Goal: Information Seeking & Learning: Learn about a topic

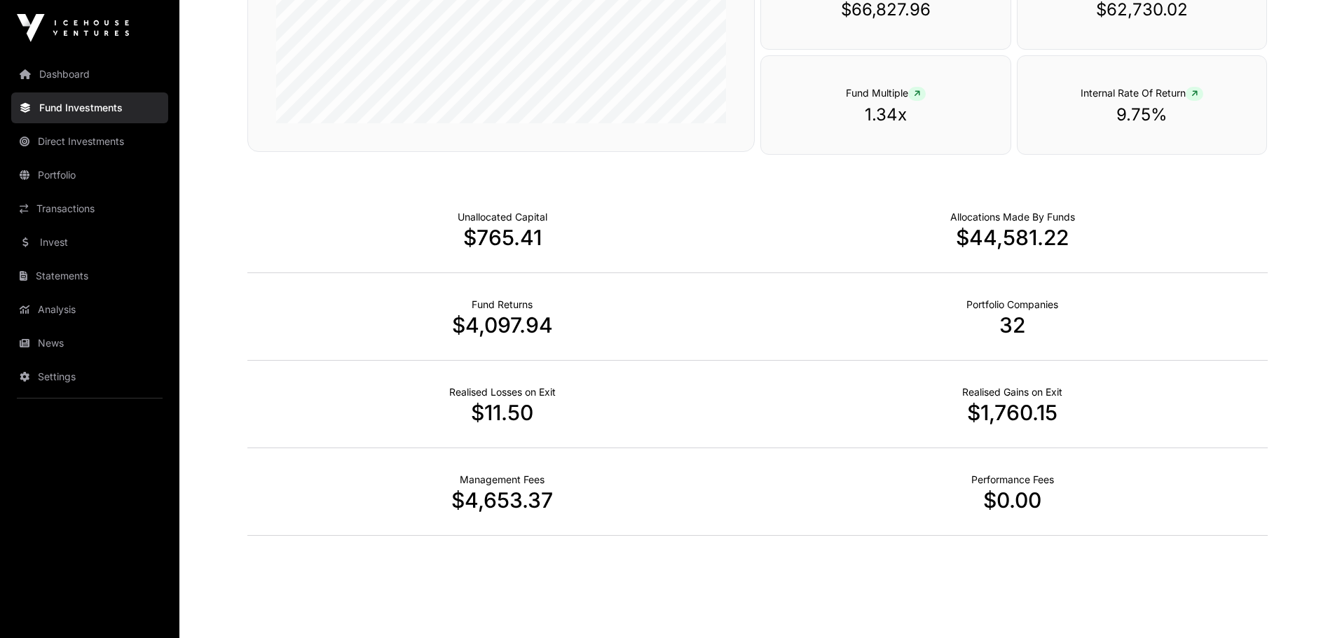
scroll to position [280, 0]
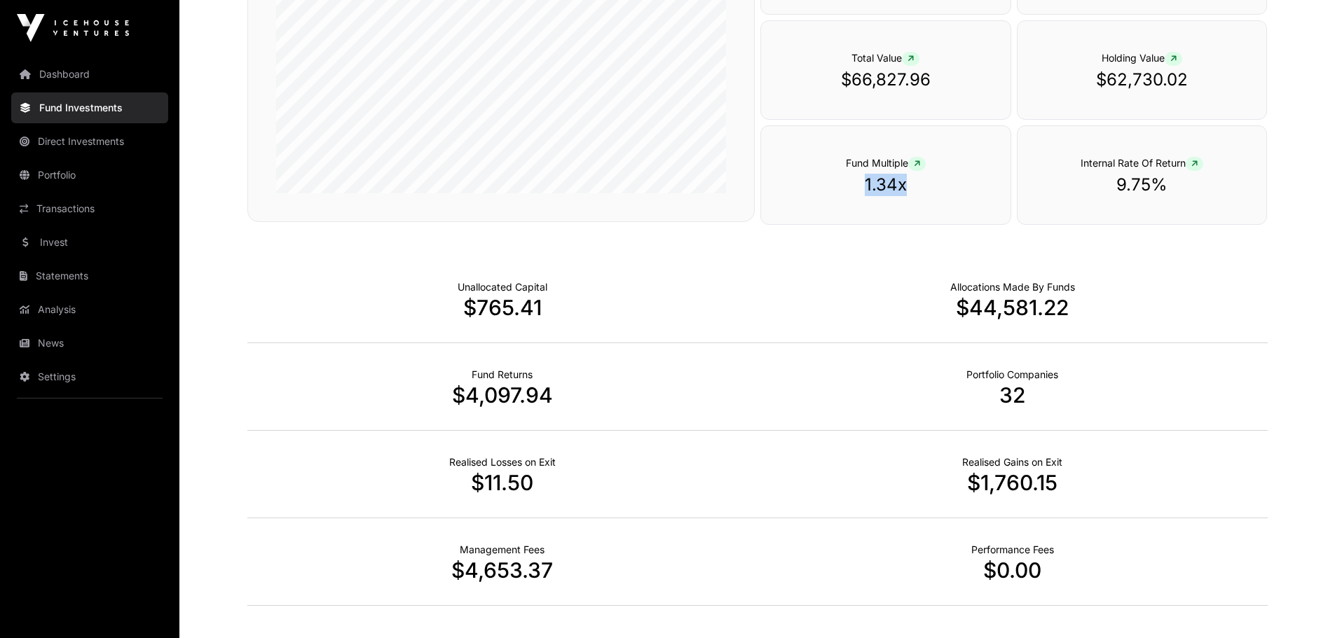
drag, startPoint x: 906, startPoint y: 188, endPoint x: 867, endPoint y: 190, distance: 40.0
click at [867, 190] on p "1.34x" at bounding box center [885, 185] width 193 height 22
copy p "1.34x"
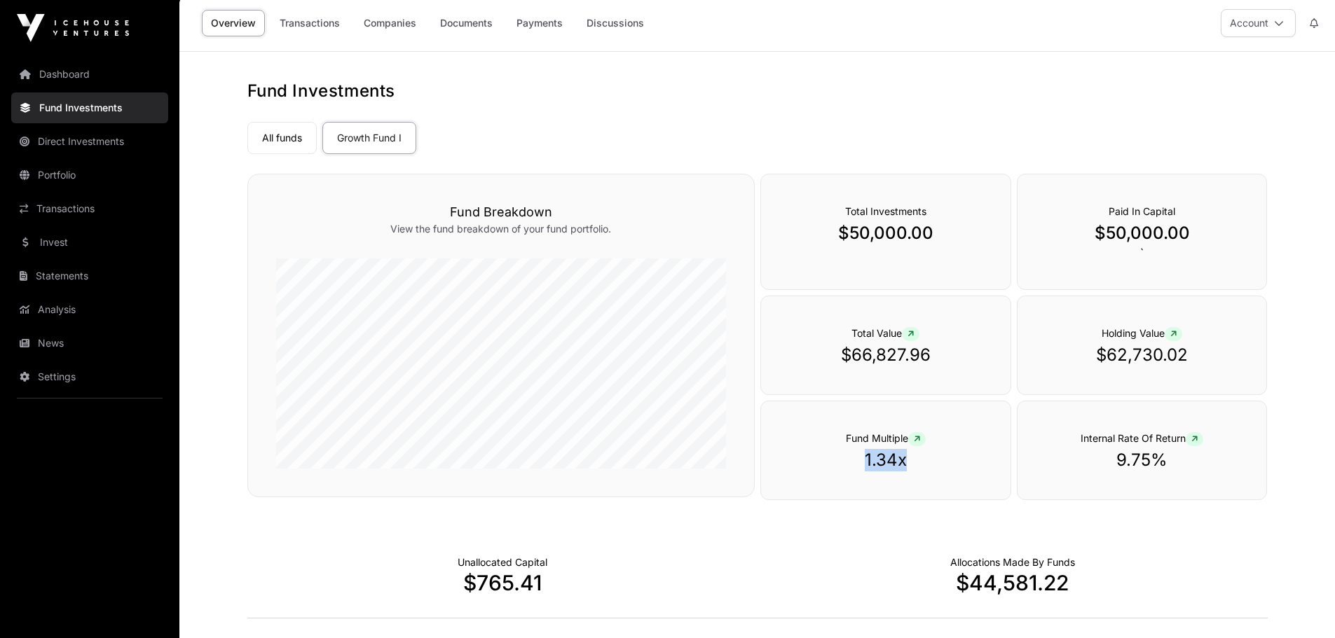
scroll to position [0, 0]
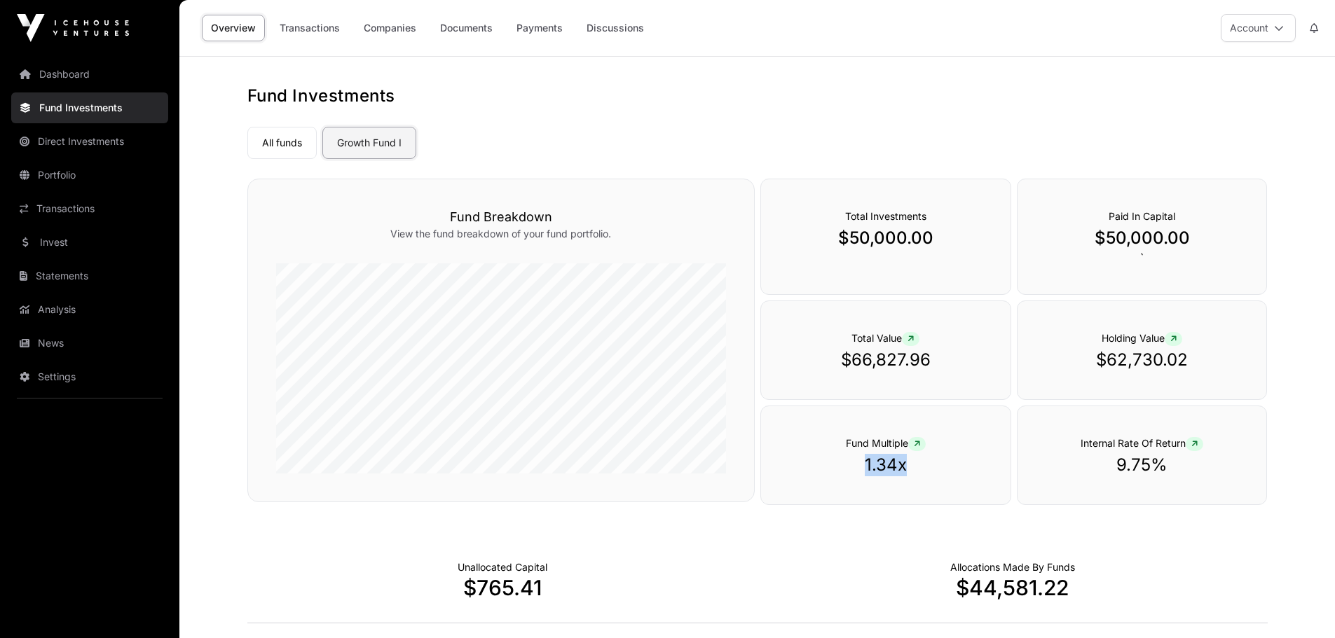
click at [378, 147] on link "Growth Fund I" at bounding box center [369, 143] width 94 height 32
click at [313, 35] on link "Transactions" at bounding box center [309, 28] width 78 height 27
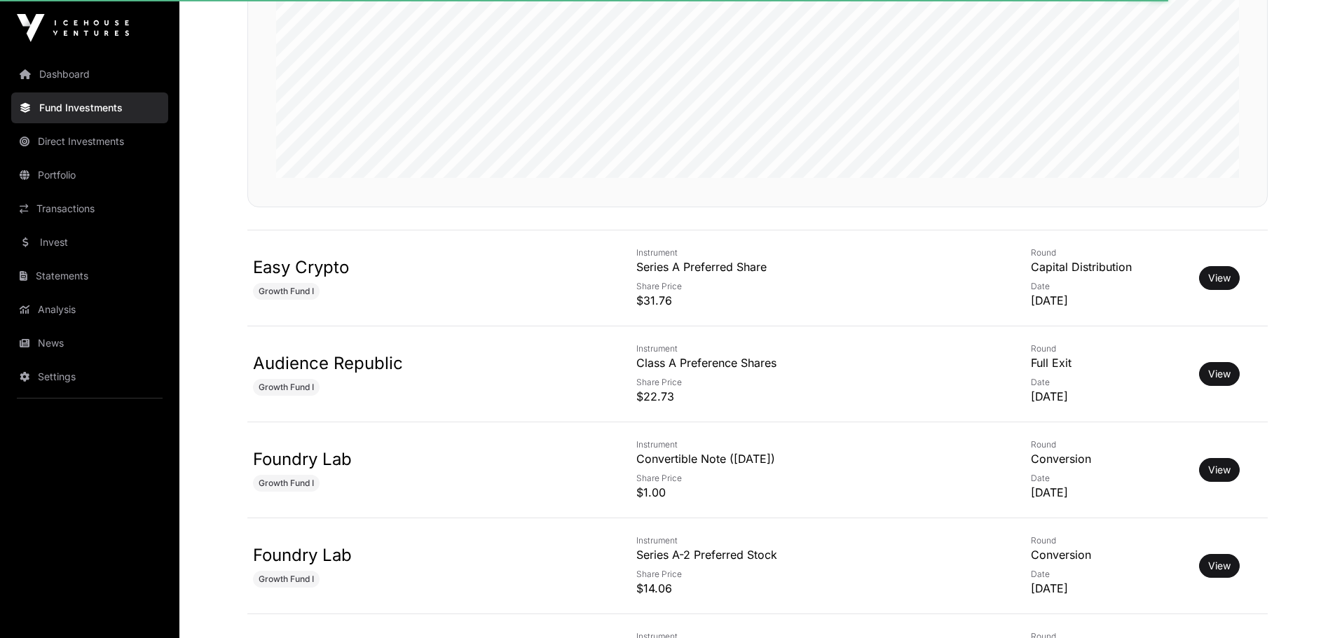
scroll to position [420, 0]
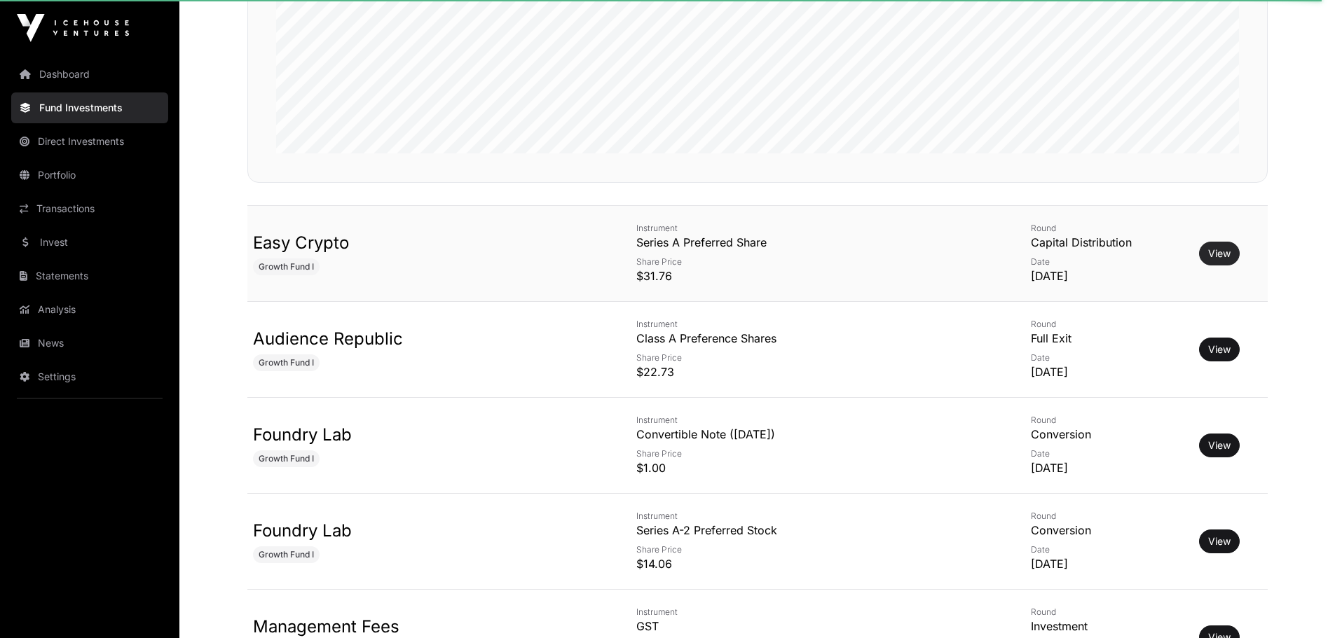
click at [1208, 258] on link "View" at bounding box center [1219, 254] width 22 height 14
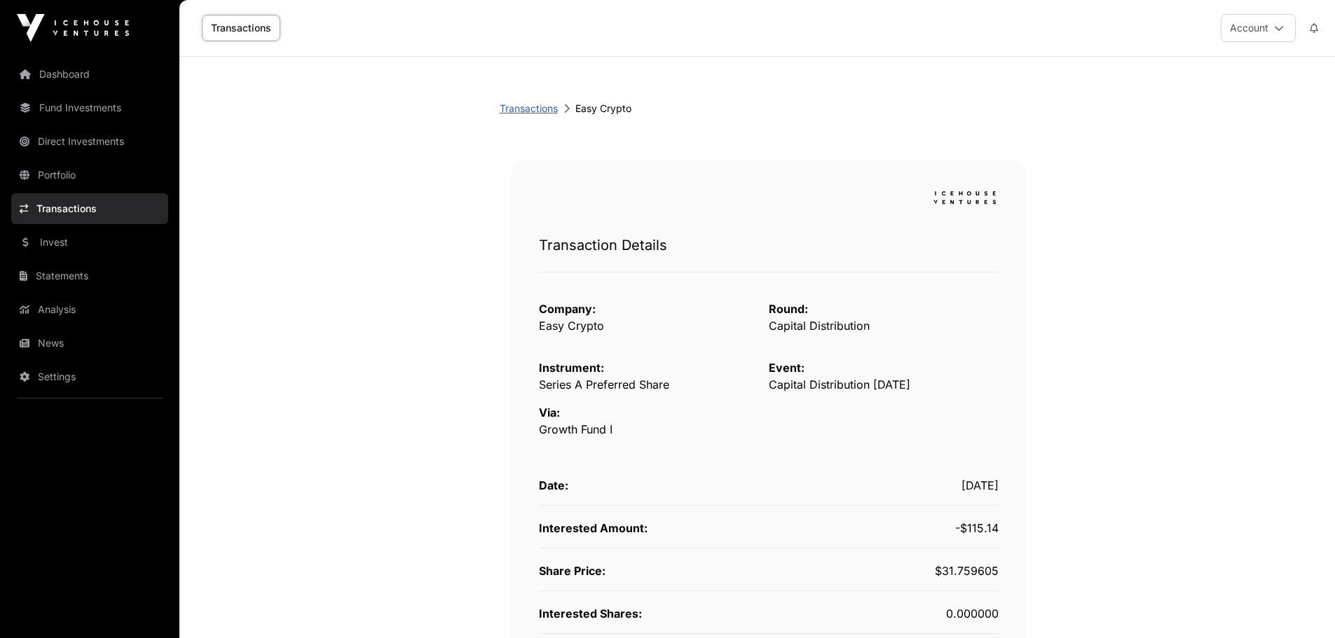
click at [551, 115] on link "Transactions" at bounding box center [528, 109] width 58 height 14
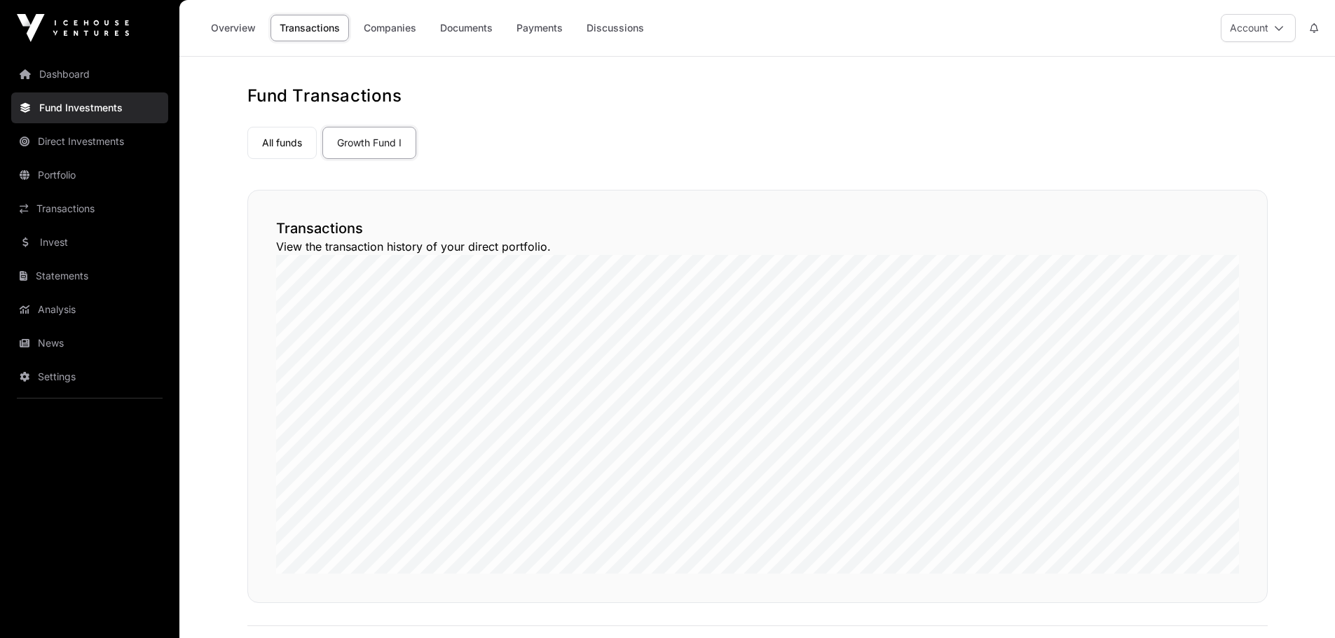
scroll to position [420, 0]
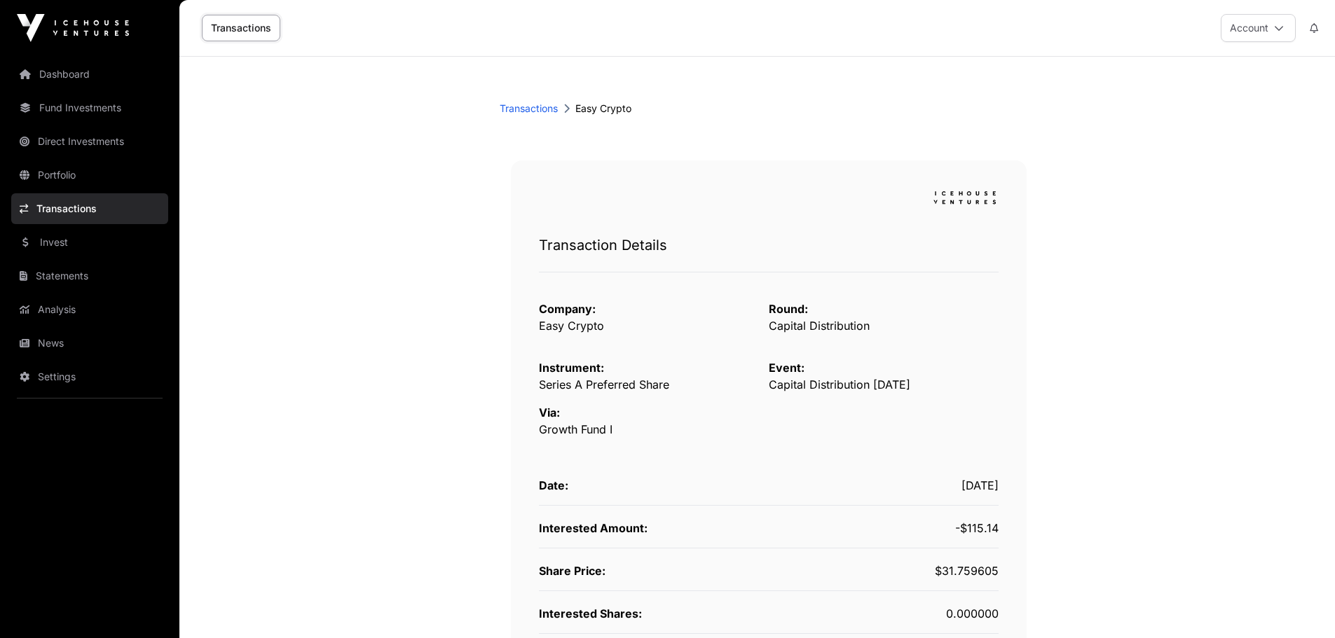
click at [239, 29] on link "Transactions" at bounding box center [241, 28] width 78 height 27
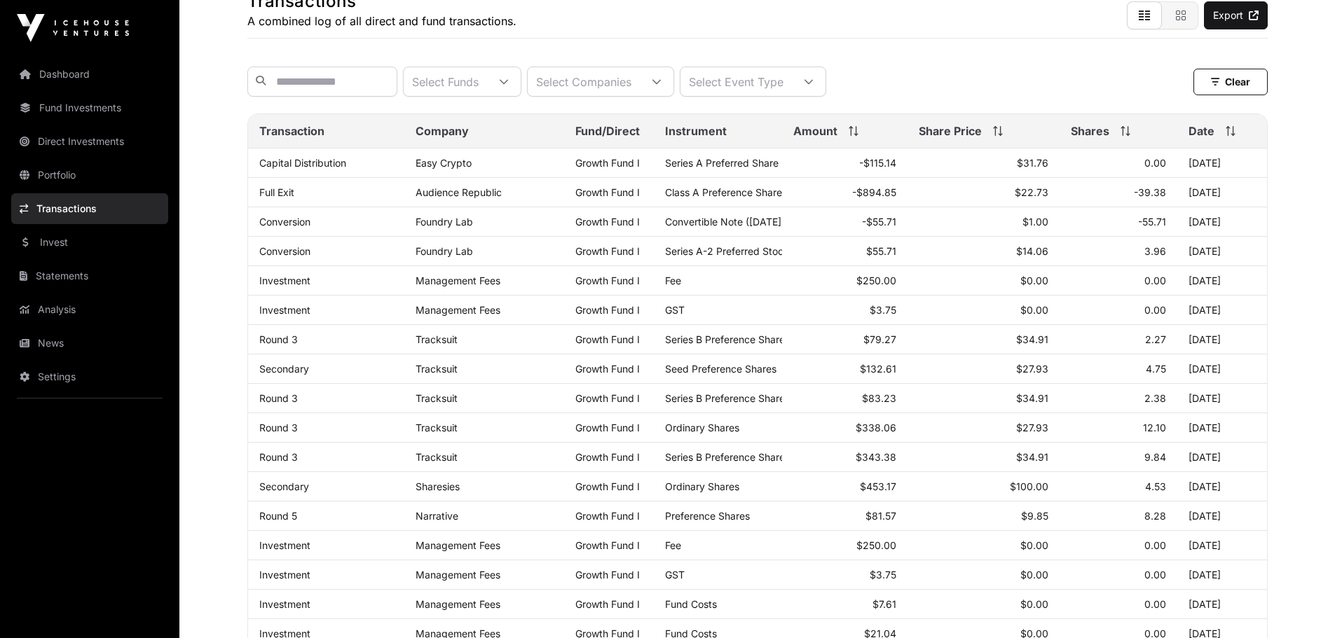
scroll to position [70, 0]
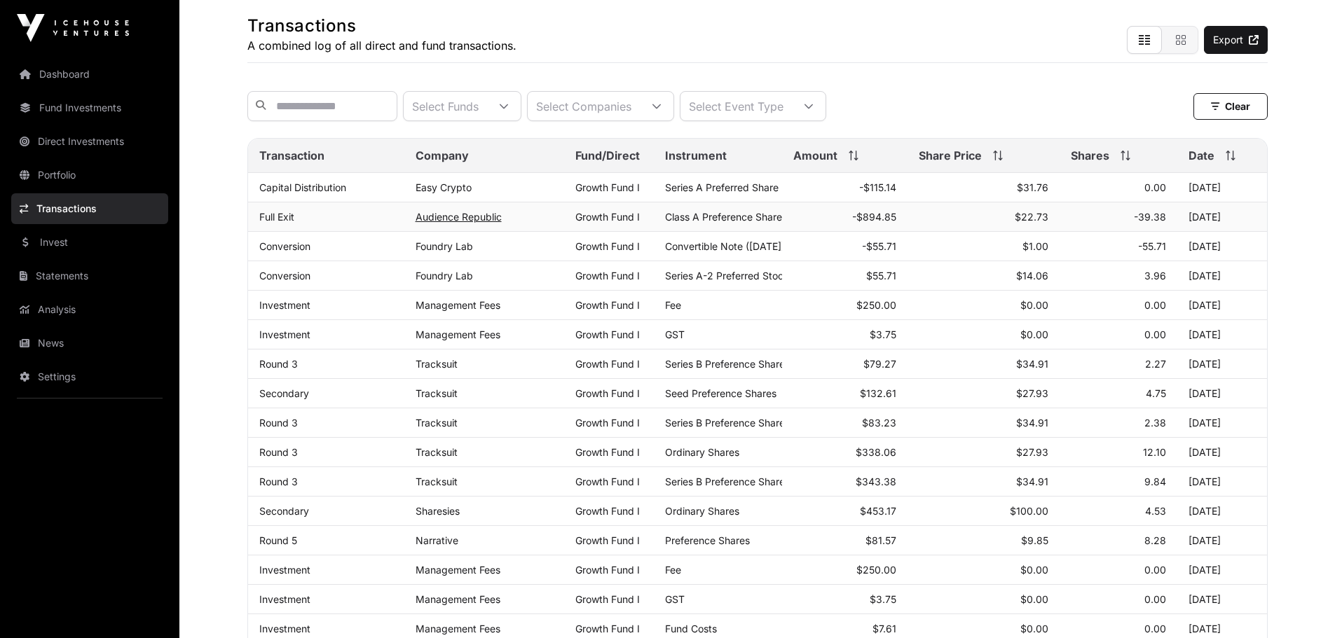
click at [456, 223] on link "Audience Republic" at bounding box center [458, 217] width 86 height 12
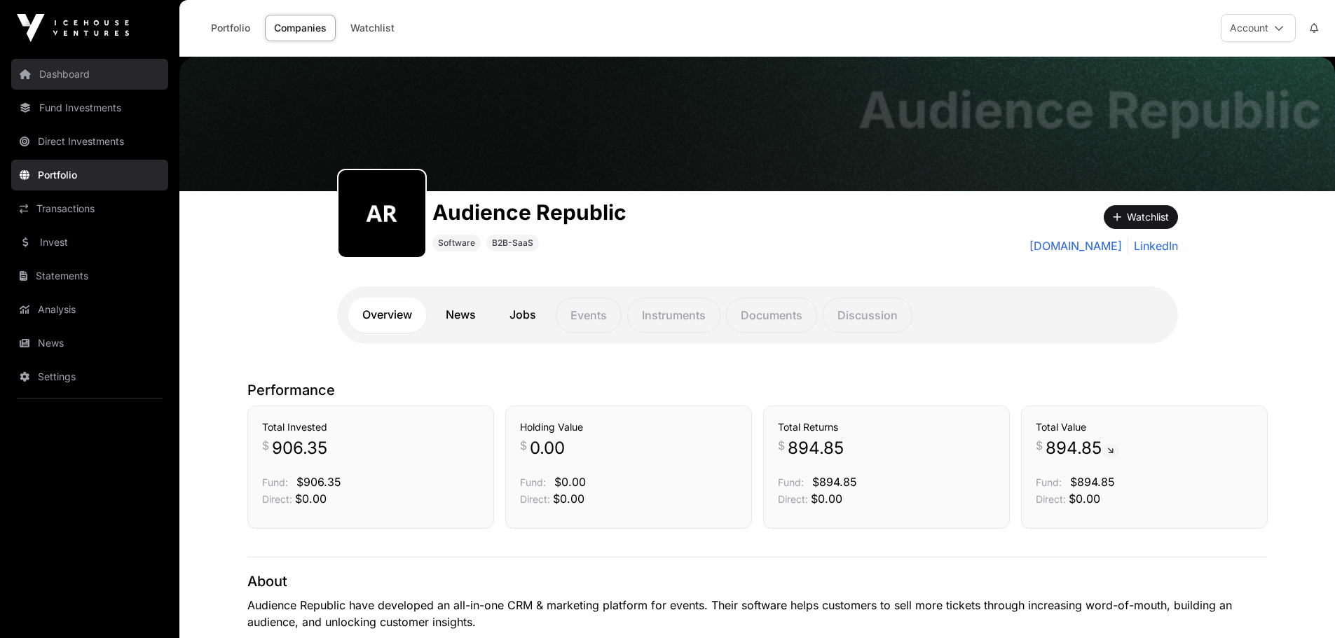
click at [109, 81] on link "Dashboard" at bounding box center [89, 74] width 157 height 31
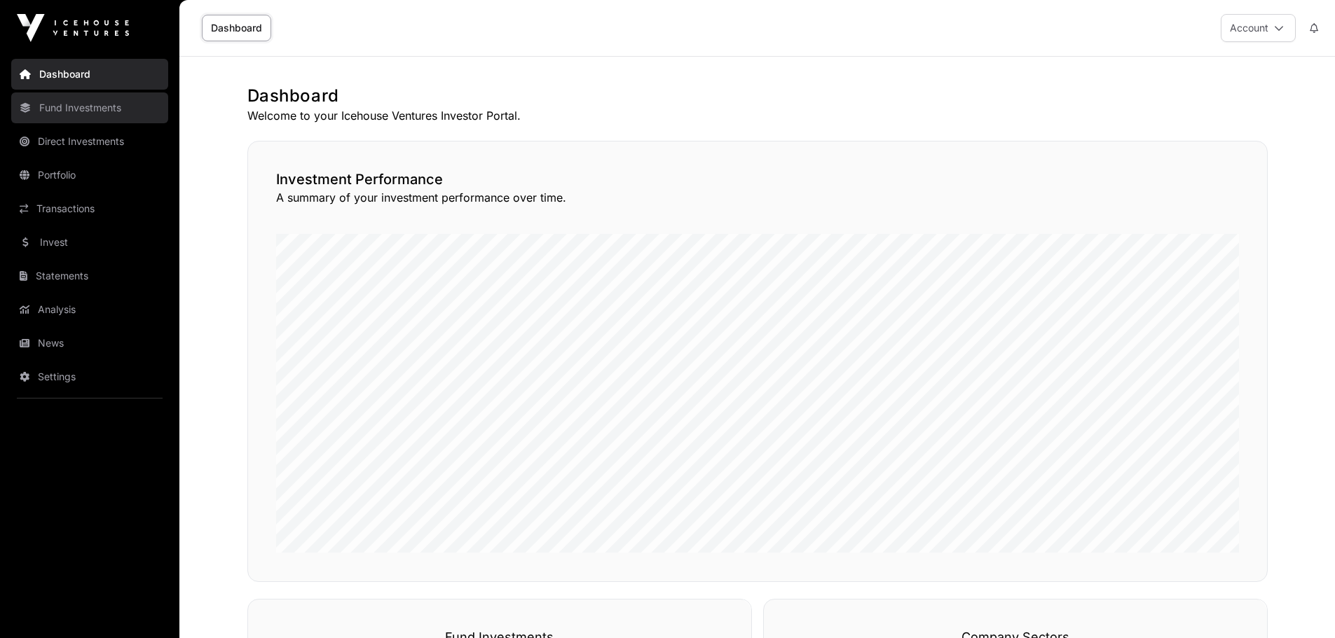
click at [101, 120] on link "Fund Investments" at bounding box center [89, 107] width 157 height 31
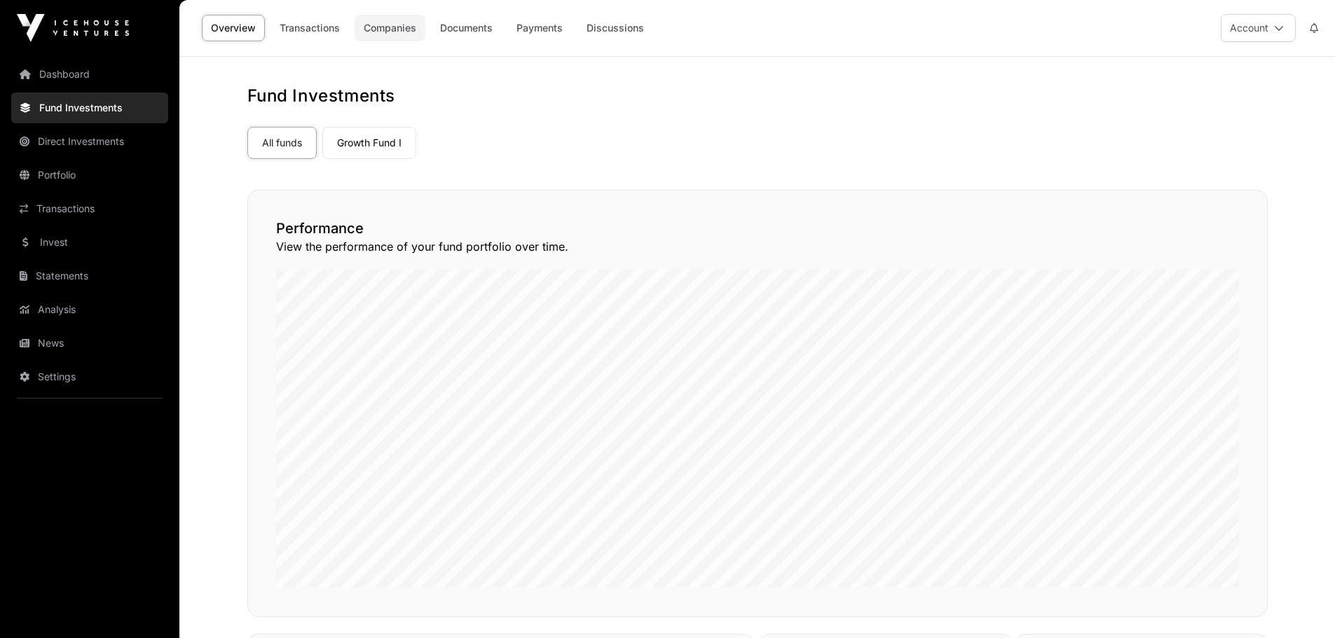
click at [393, 26] on link "Companies" at bounding box center [389, 28] width 71 height 27
